Goal: Task Accomplishment & Management: Manage account settings

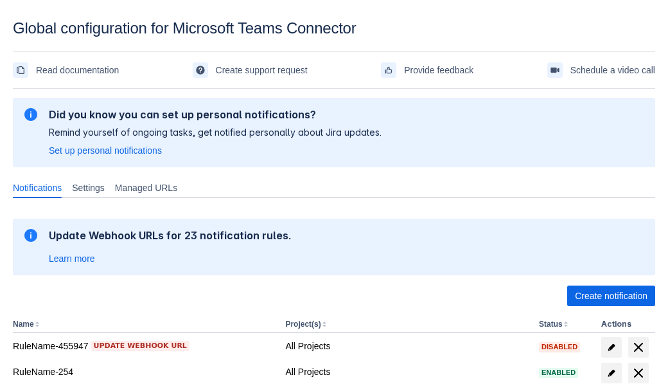
click at [611, 296] on span "Create notification" at bounding box center [611, 295] width 73 height 21
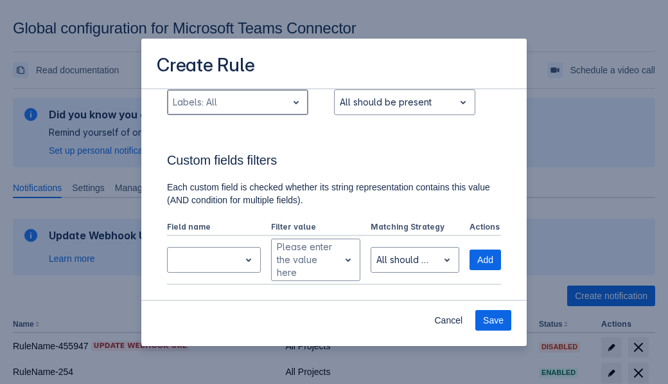
click at [237, 110] on div "Scrollable content" at bounding box center [227, 101] width 109 height 15
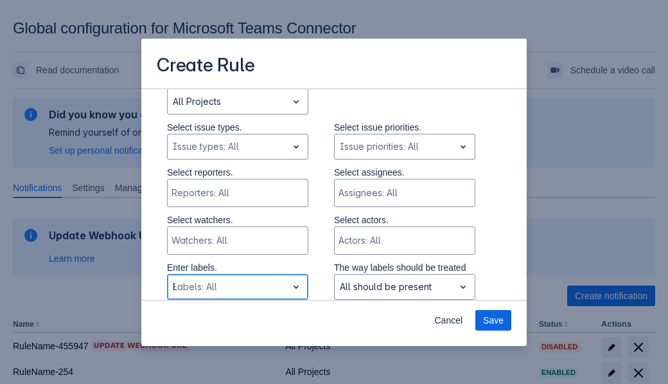
type input "851111_label"
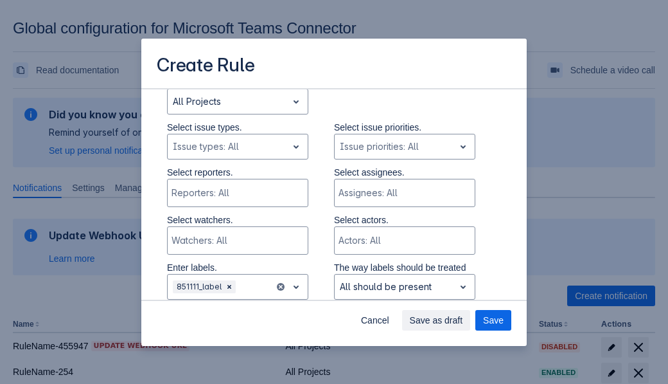
scroll to position [865, 0]
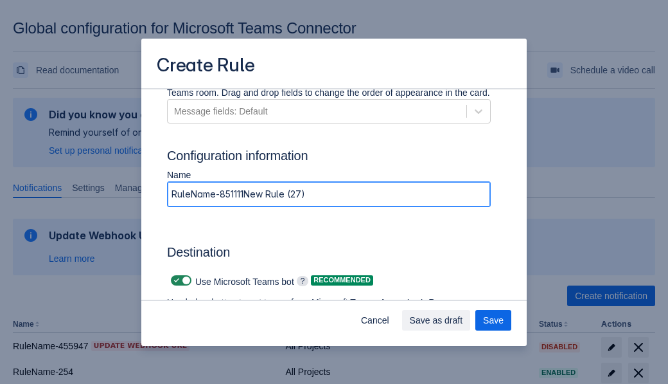
type input "RuleName-851111New Rule (27)"
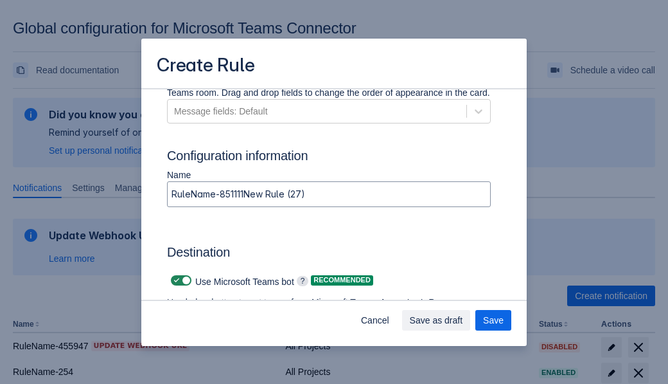
click at [175, 280] on span "Scrollable content" at bounding box center [177, 280] width 10 height 10
click at [175, 280] on input "Scrollable content" at bounding box center [175, 280] width 8 height 8
checkbox input "false"
type input "https://prod-74.westus.logic.azure.com:443/workflows/f11e74d8c9ca438c8769757d73…"
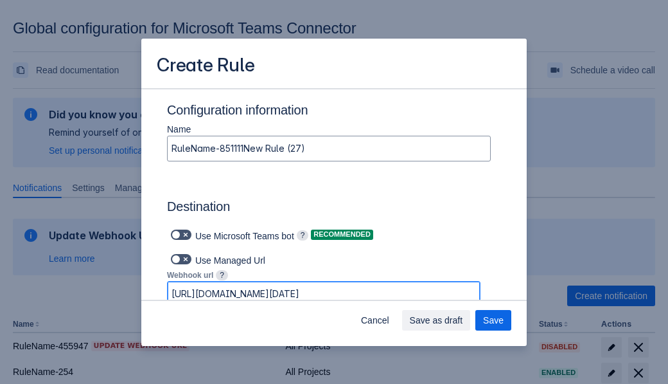
click at [463, 320] on span "Save as draft" at bounding box center [436, 320] width 53 height 21
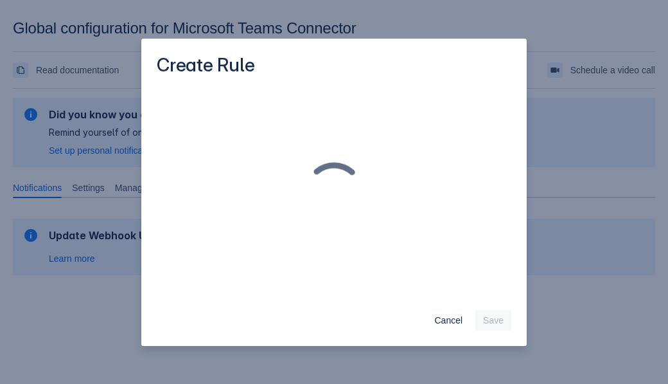
scroll to position [0, 0]
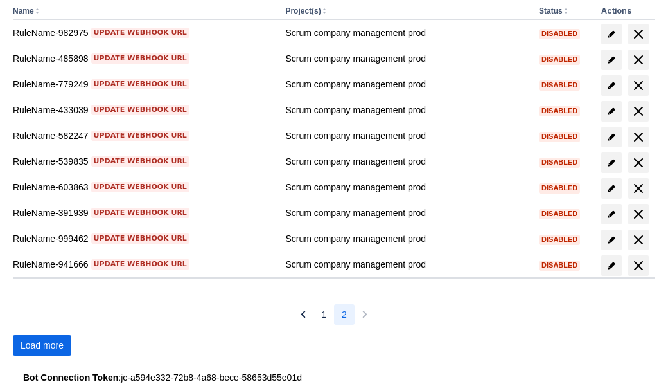
click at [42, 345] on span "Load more" at bounding box center [42, 345] width 43 height 21
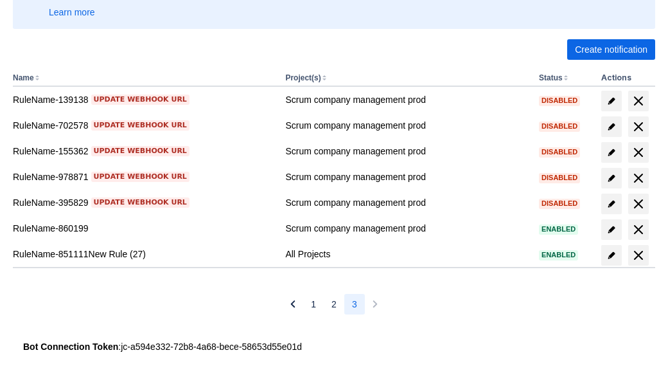
scroll to position [246, 0]
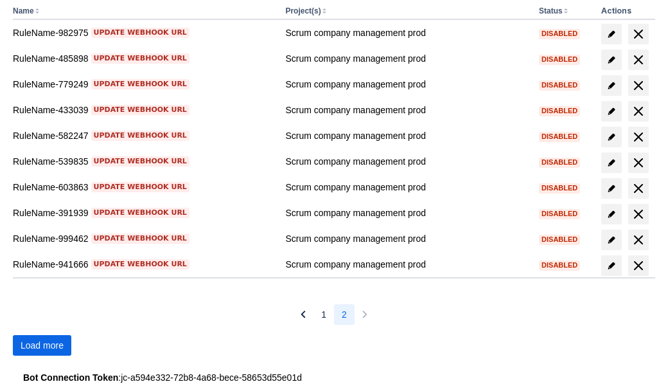
click at [42, 345] on span "Load more" at bounding box center [42, 345] width 43 height 21
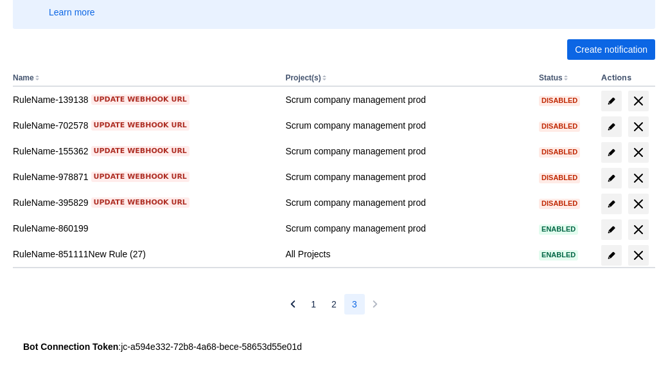
scroll to position [246, 0]
click at [638, 255] on span "delete" at bounding box center [638, 254] width 15 height 15
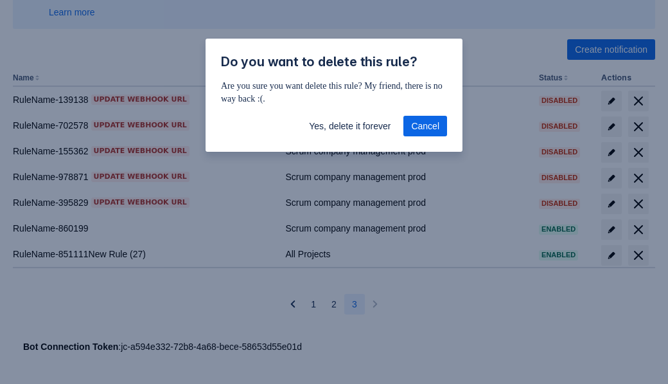
click at [350, 126] on span "Yes, delete it forever" at bounding box center [350, 126] width 82 height 21
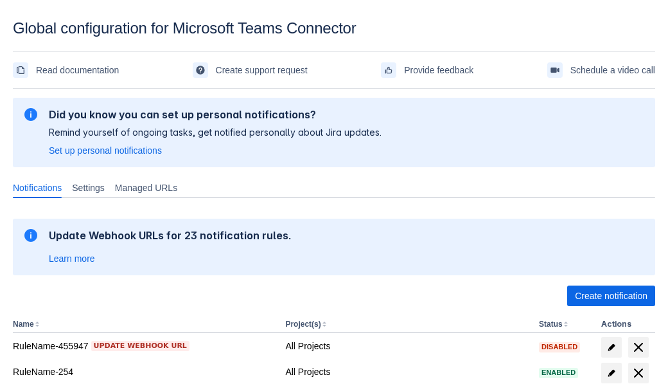
click at [611, 296] on span "Create notification" at bounding box center [611, 295] width 73 height 21
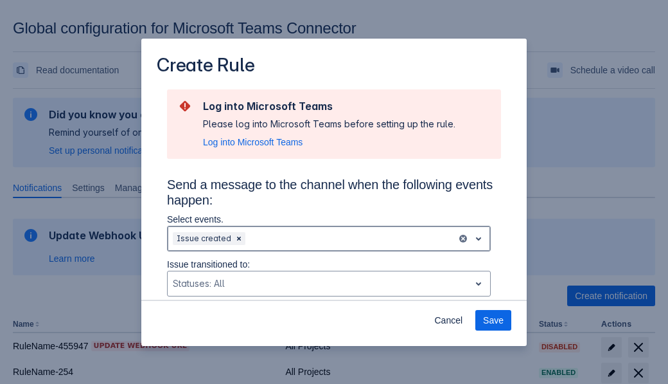
click at [329, 238] on div "Scrollable content" at bounding box center [350, 238] width 204 height 15
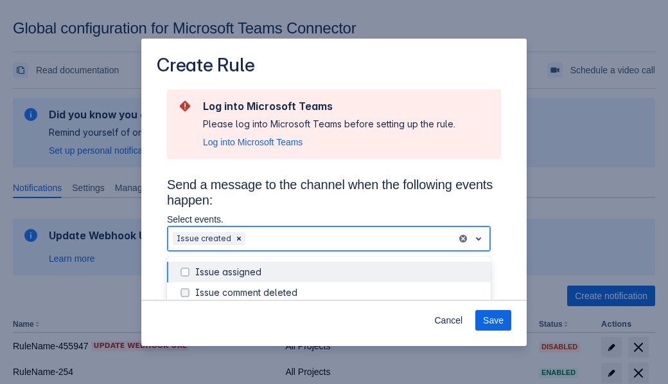
click at [339, 348] on div "Issue created" at bounding box center [339, 354] width 288 height 13
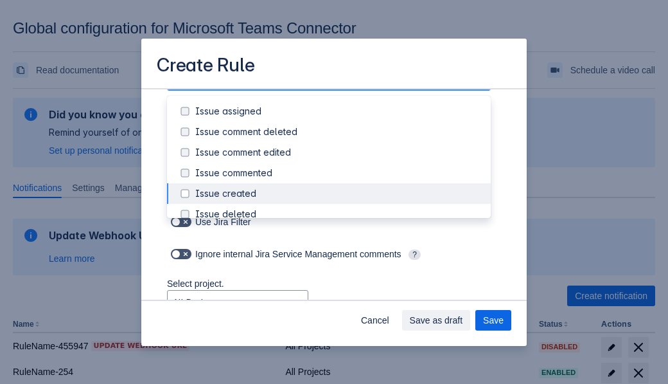
click at [339, 310] on div "Issue updated" at bounding box center [339, 316] width 288 height 13
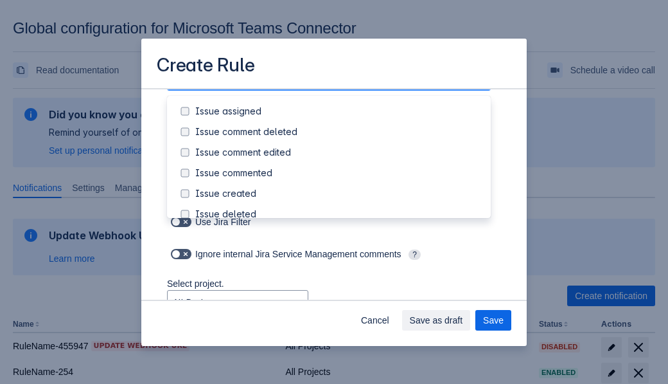
scroll to position [160, 0]
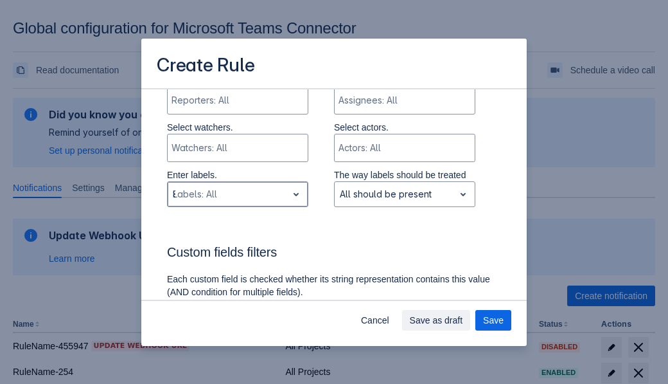
type input "819145_label"
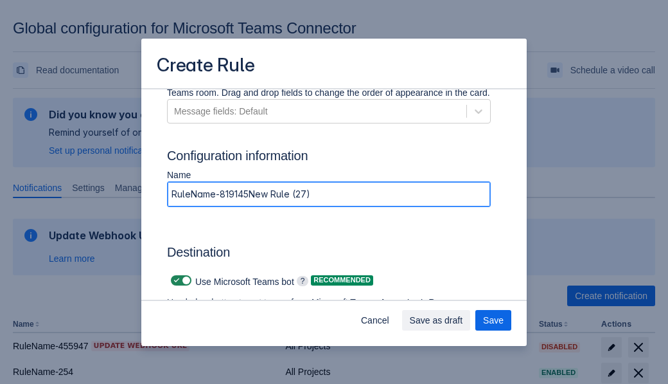
type input "RuleName-819145New Rule (27)"
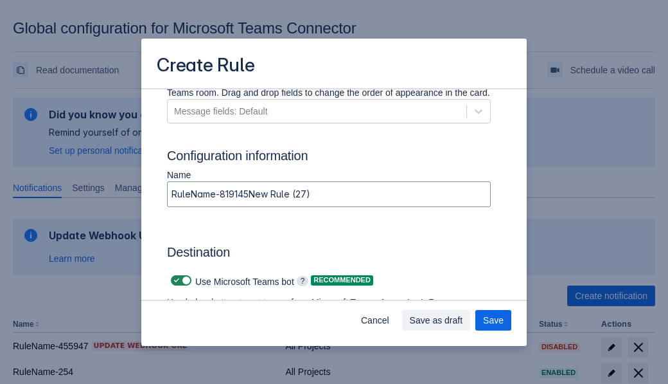
click at [175, 280] on span "Scrollable content" at bounding box center [177, 280] width 10 height 10
click at [175, 280] on input "Scrollable content" at bounding box center [175, 280] width 8 height 8
checkbox input "false"
type input "https://prod-34.westus.logic.azure.com:443/workflows/b225ecea21af403f967199aab2…"
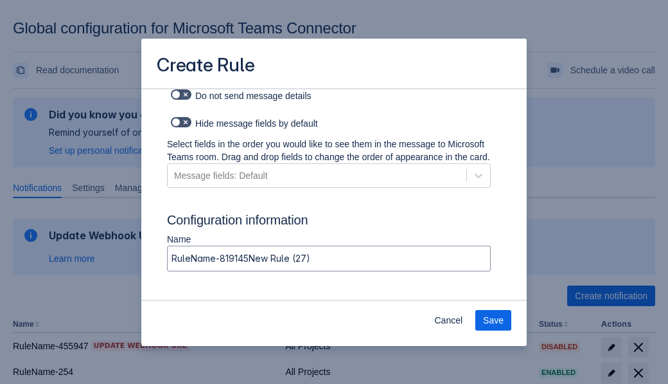
click at [493, 320] on span "Save" at bounding box center [493, 320] width 21 height 21
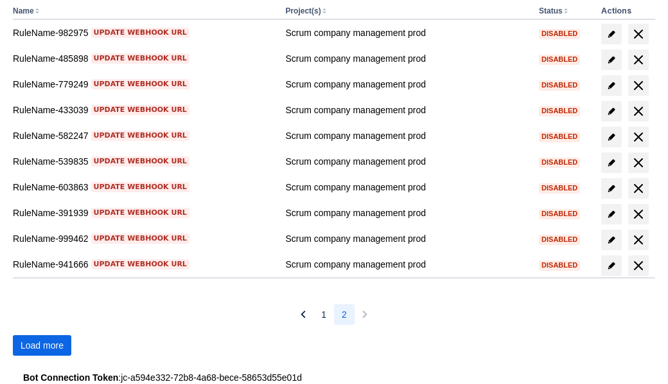
click at [42, 345] on span "Load more" at bounding box center [42, 345] width 43 height 21
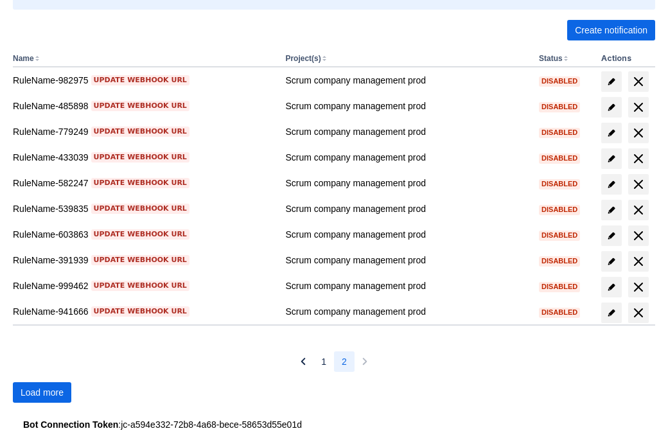
click at [42, 393] on span "Load more" at bounding box center [42, 392] width 43 height 21
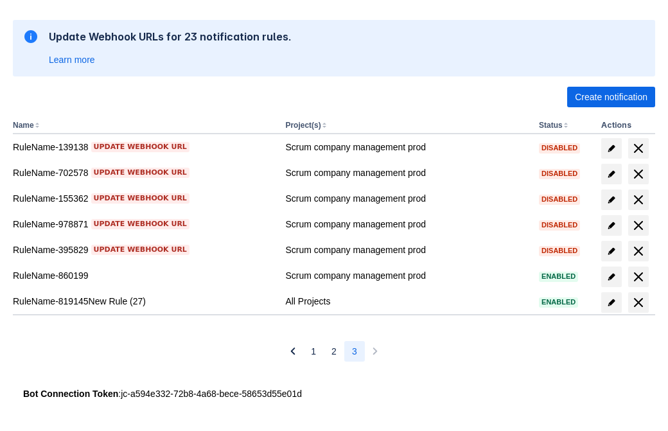
click at [638, 303] on span "delete" at bounding box center [638, 302] width 15 height 15
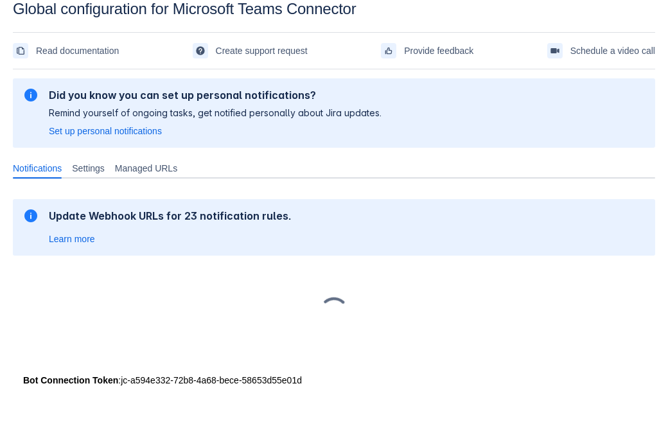
scroll to position [19, 0]
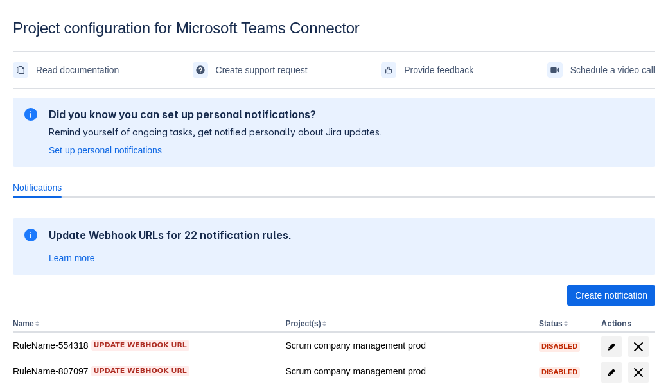
click at [611, 296] on span "Create notification" at bounding box center [611, 295] width 73 height 21
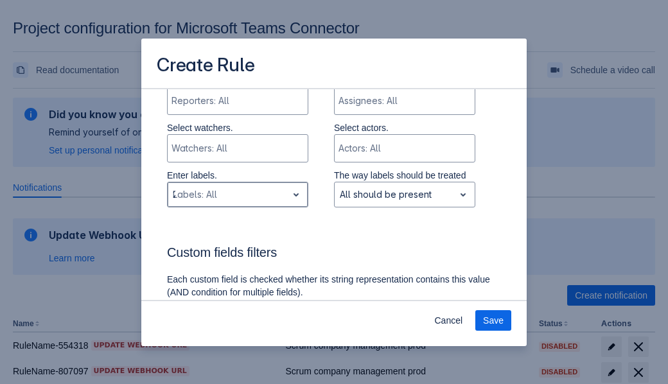
type input "231711_label"
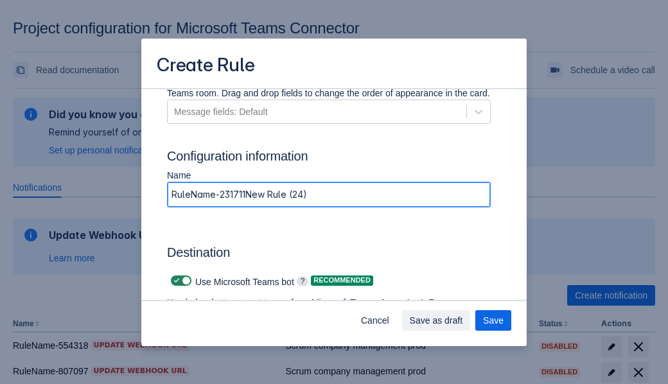
type input "RuleName-231711New Rule (24)"
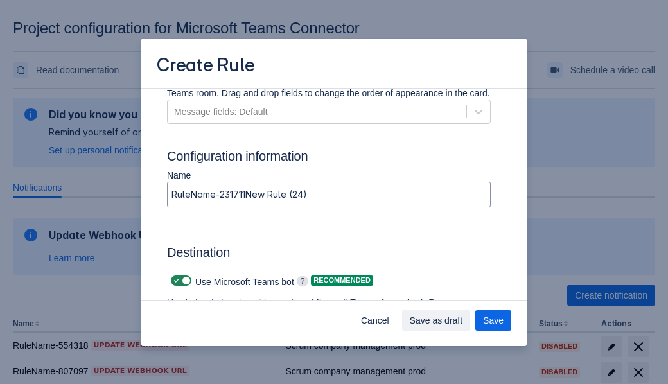
click at [175, 281] on span at bounding box center [177, 281] width 10 height 10
click at [175, 281] on input "checkbox" at bounding box center [175, 281] width 8 height 8
checkbox input "false"
type input "https://prod-66.westus.logic.azure.com:443/workflows/8c648f5704ae4c43ad0e610244…"
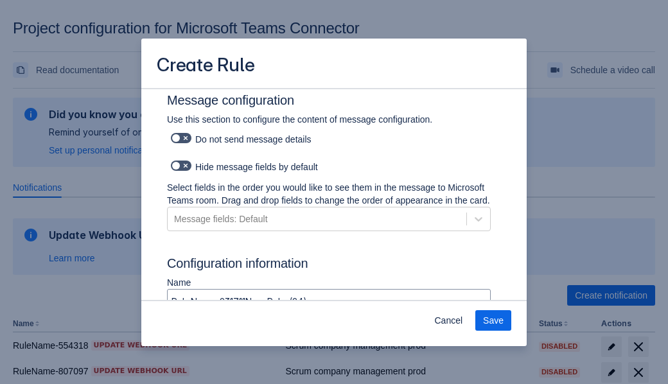
click at [493, 321] on span "Save" at bounding box center [493, 320] width 21 height 21
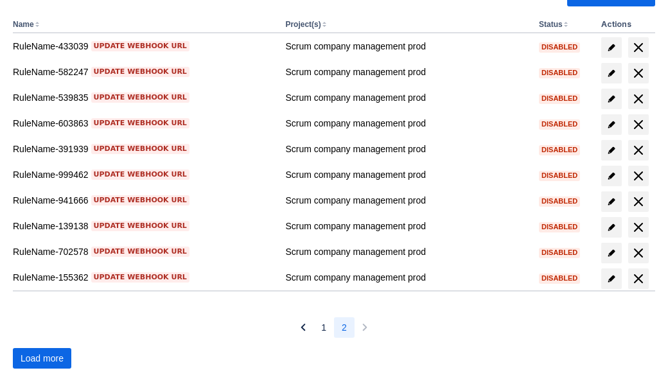
click at [42, 359] on span "Load more" at bounding box center [42, 358] width 43 height 21
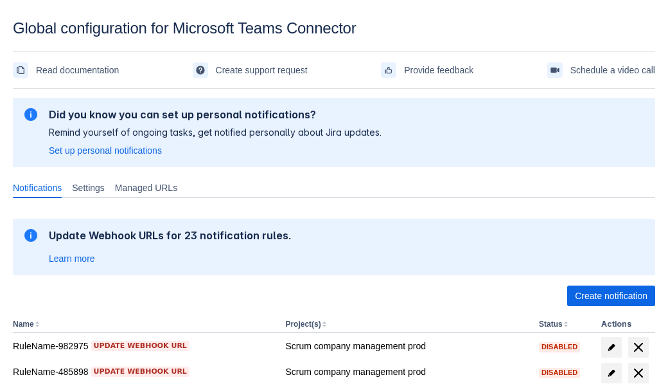
scroll to position [313, 0]
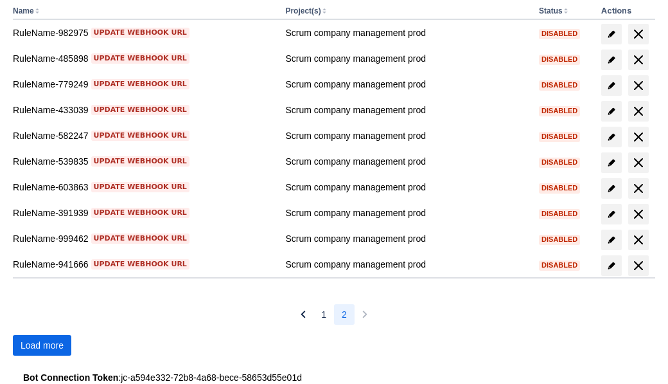
click at [42, 345] on span "Load more" at bounding box center [42, 345] width 43 height 21
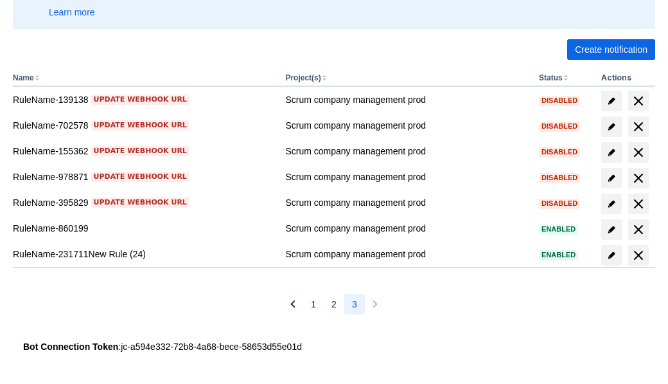
click at [638, 255] on span "delete" at bounding box center [638, 254] width 15 height 15
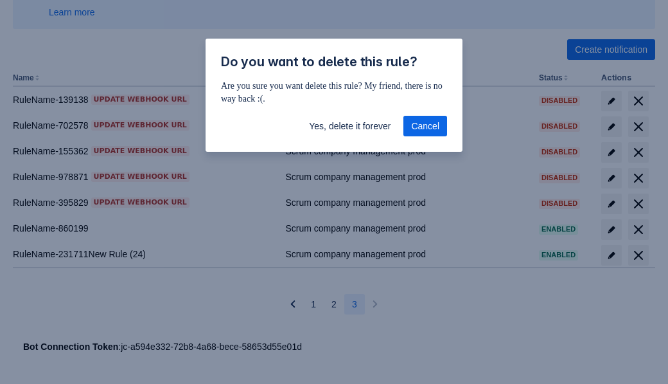
click at [350, 126] on span "Yes, delete it forever" at bounding box center [350, 126] width 82 height 21
